Goal: Transaction & Acquisition: Purchase product/service

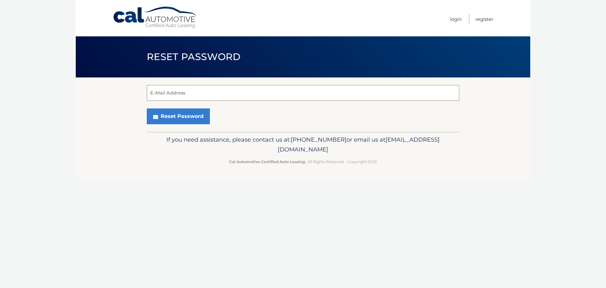
click at [261, 94] on input "E-Mail Address" at bounding box center [303, 93] width 313 height 16
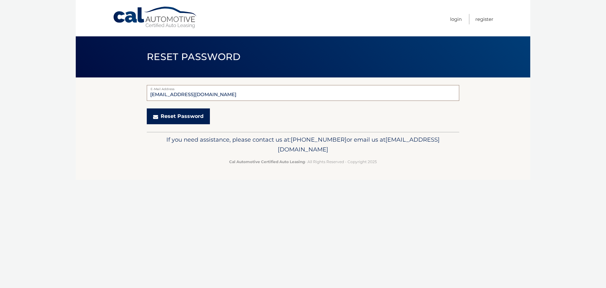
type input "ashleymarie876@gmail.com"
click at [174, 114] on button "Reset Password" at bounding box center [178, 116] width 63 height 16
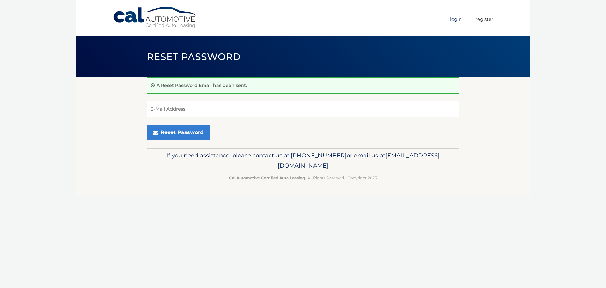
click at [451, 19] on link "Login" at bounding box center [456, 19] width 12 height 10
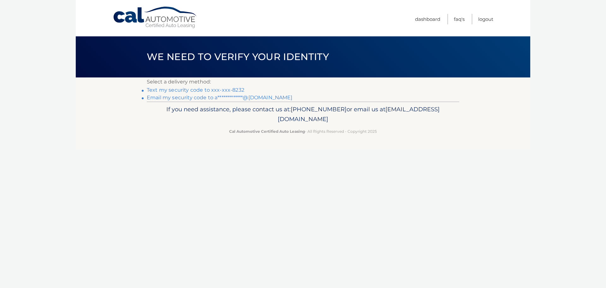
click at [235, 89] on link "Text my security code to xxx-xxx-8232" at bounding box center [196, 90] width 98 height 6
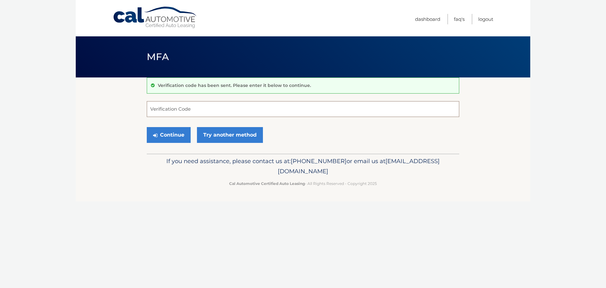
click at [303, 111] on input "Verification Code" at bounding box center [303, 109] width 313 height 16
type input "268891"
click at [173, 133] on button "Continue" at bounding box center [169, 135] width 44 height 16
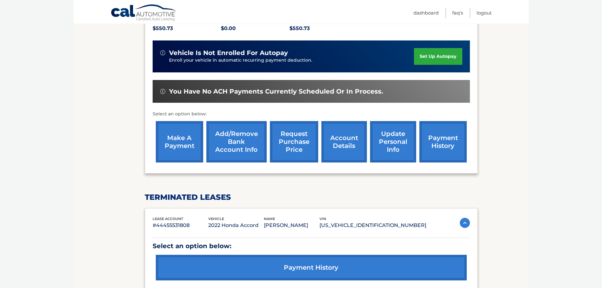
scroll to position [207, 0]
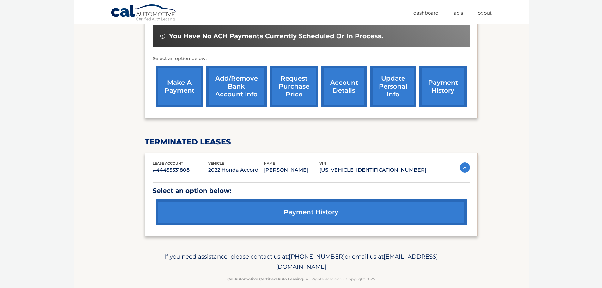
click at [304, 200] on link "payment history" at bounding box center [311, 212] width 311 height 26
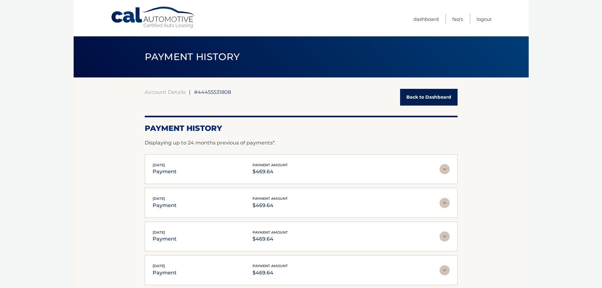
click at [409, 99] on link "Back to Dashboard" at bounding box center [428, 97] width 57 height 17
click at [439, 94] on link "Back to Dashboard" at bounding box center [428, 97] width 57 height 17
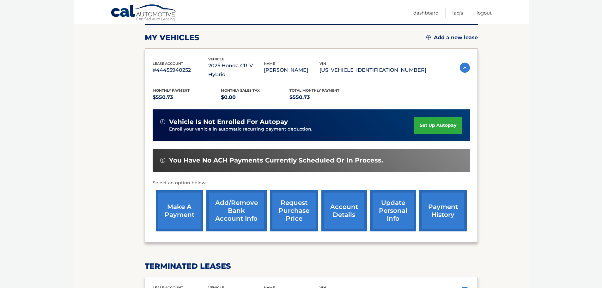
scroll to position [80, 0]
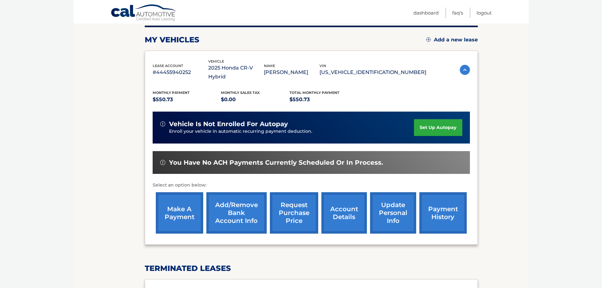
click at [177, 200] on link "make a payment" at bounding box center [179, 212] width 47 height 41
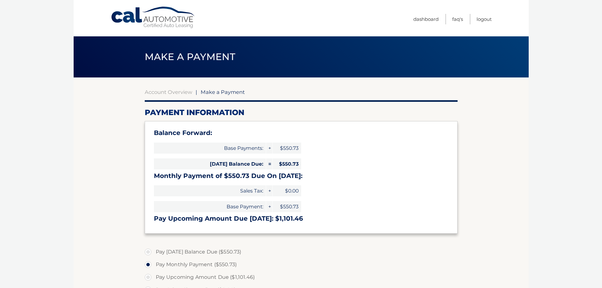
select select "NjVmMjc2YTgtMTYyOS00NWQxLTkwZTgtYWJkYjUzYzJjYjhm"
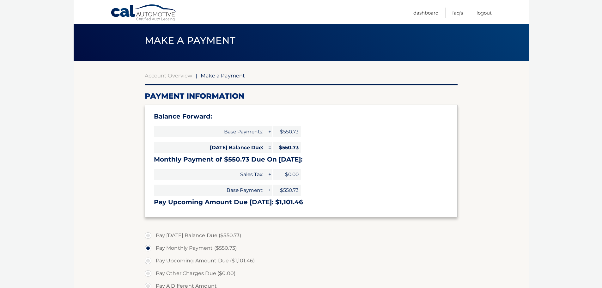
scroll to position [32, 0]
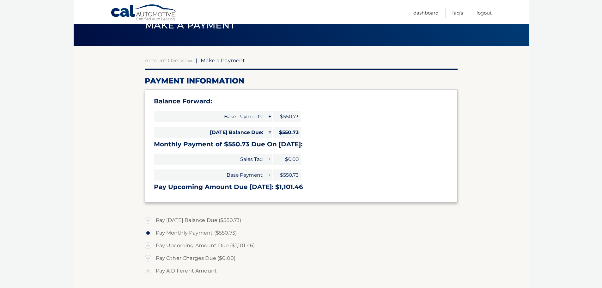
click at [147, 219] on label "Pay Today's Balance Due ($550.73)" at bounding box center [301, 220] width 313 height 13
click at [147, 219] on input "Pay Today's Balance Due ($550.73)" at bounding box center [150, 219] width 6 height 10
radio input "true"
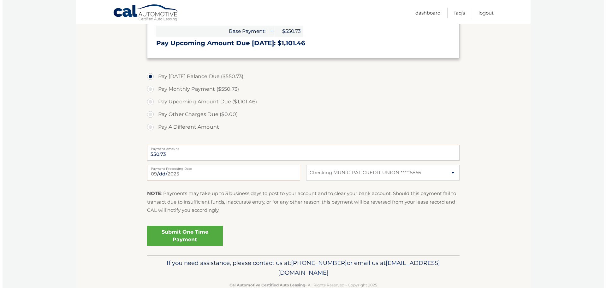
scroll to position [190, 0]
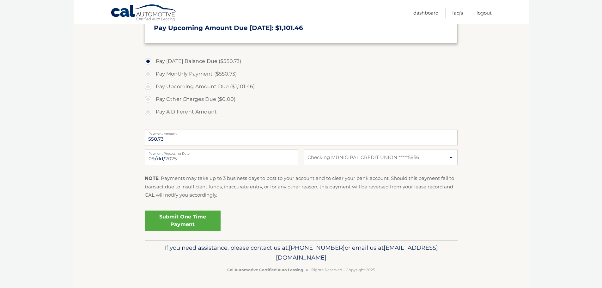
click at [199, 222] on link "Submit One Time Payment" at bounding box center [183, 220] width 76 height 20
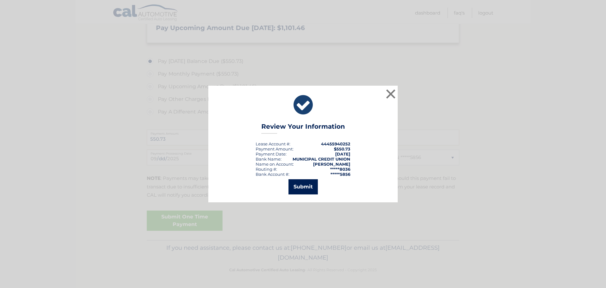
click at [309, 187] on button "Submit" at bounding box center [303, 186] width 29 height 15
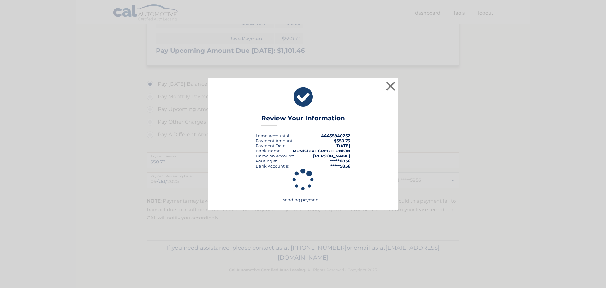
scroll to position [168, 0]
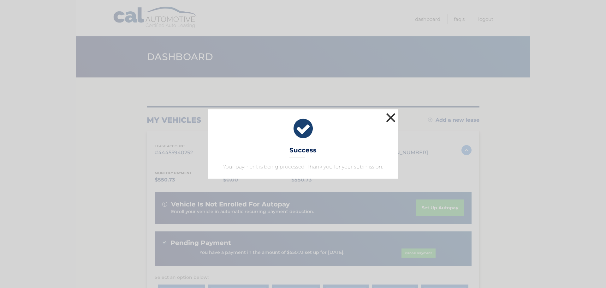
click at [391, 114] on button "×" at bounding box center [391, 117] width 13 height 13
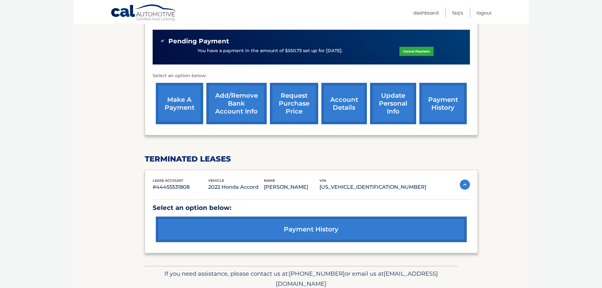
scroll to position [219, 0]
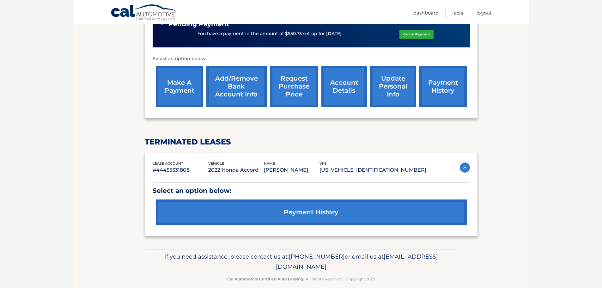
click at [460, 162] on img at bounding box center [465, 167] width 10 height 10
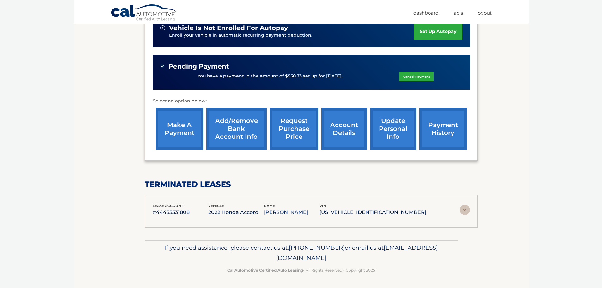
scroll to position [165, 0]
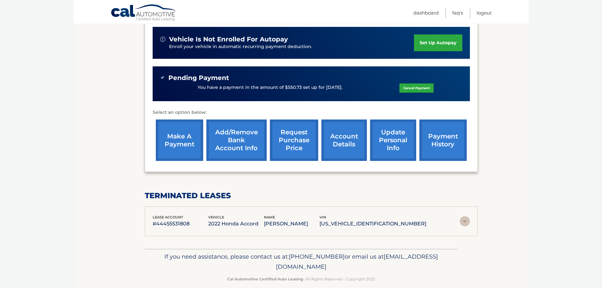
click at [463, 216] on img at bounding box center [465, 221] width 10 height 10
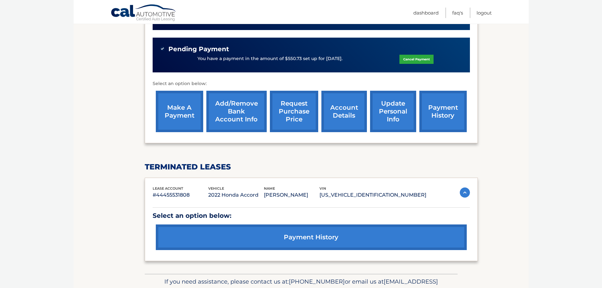
scroll to position [155, 0]
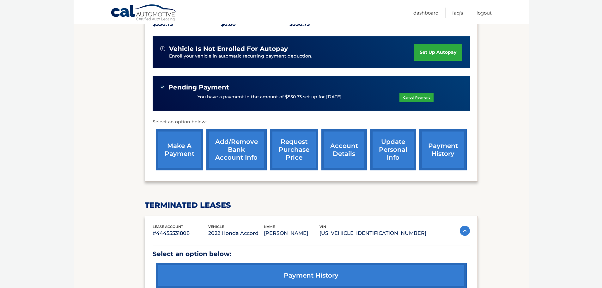
click at [436, 143] on link "payment history" at bounding box center [442, 149] width 47 height 41
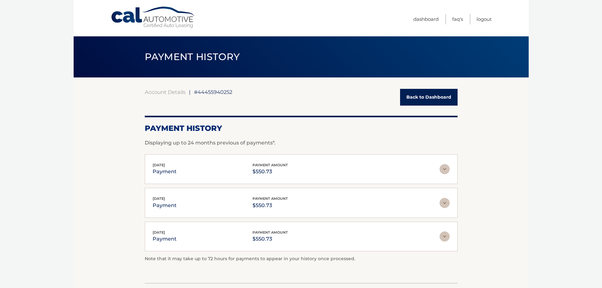
click at [423, 94] on link "Back to Dashboard" at bounding box center [428, 97] width 57 height 17
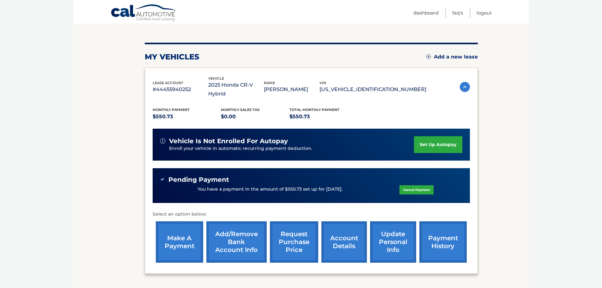
scroll to position [95, 0]
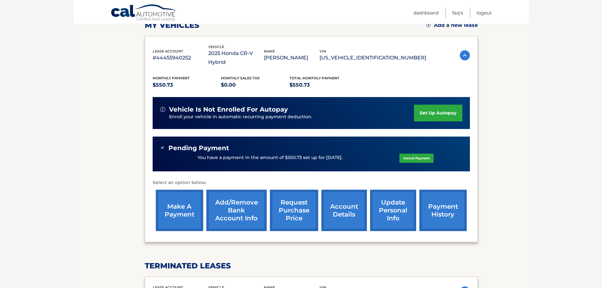
click at [338, 191] on link "account details" at bounding box center [343, 209] width 45 height 41
